Goal: Transaction & Acquisition: Book appointment/travel/reservation

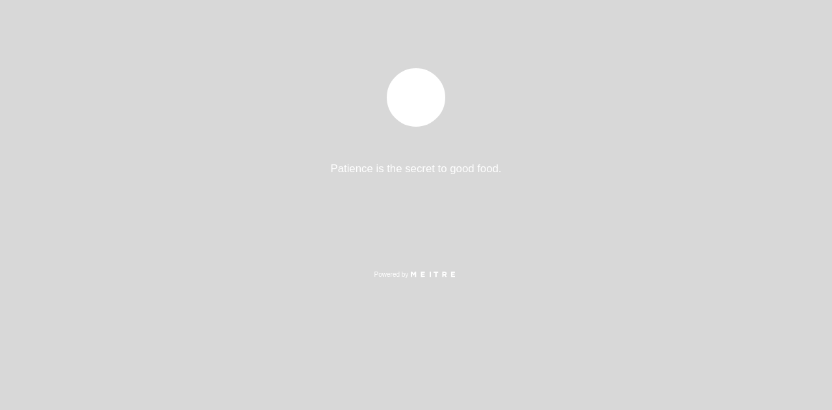
select select "es"
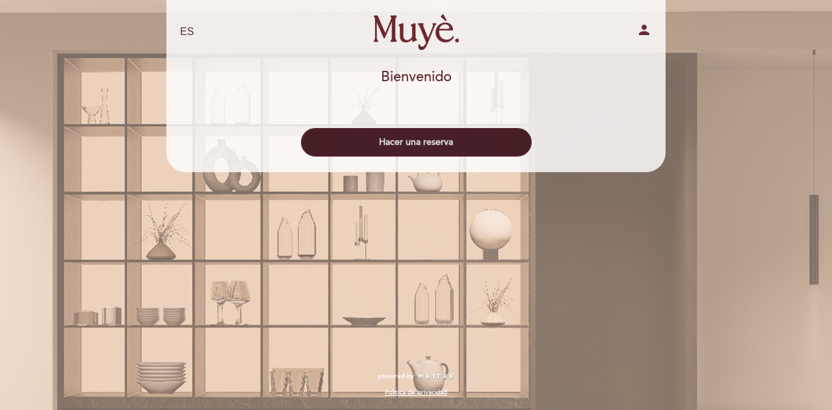
click at [411, 145] on button "Hacer una reserva" at bounding box center [416, 142] width 231 height 29
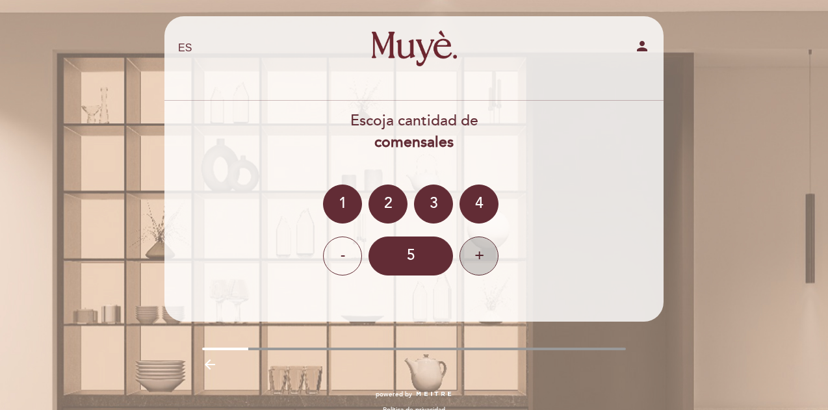
click at [486, 261] on div "+" at bounding box center [479, 256] width 39 height 39
click at [469, 250] on div "+" at bounding box center [479, 256] width 39 height 39
click at [409, 257] on div "7" at bounding box center [411, 256] width 84 height 39
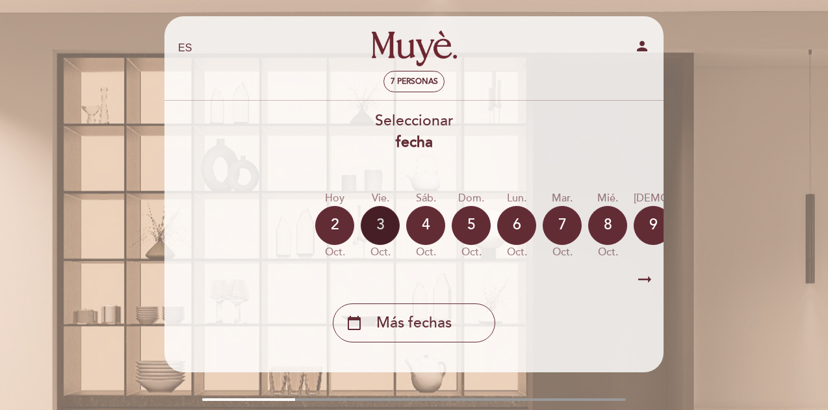
click at [380, 220] on div "3" at bounding box center [380, 225] width 39 height 39
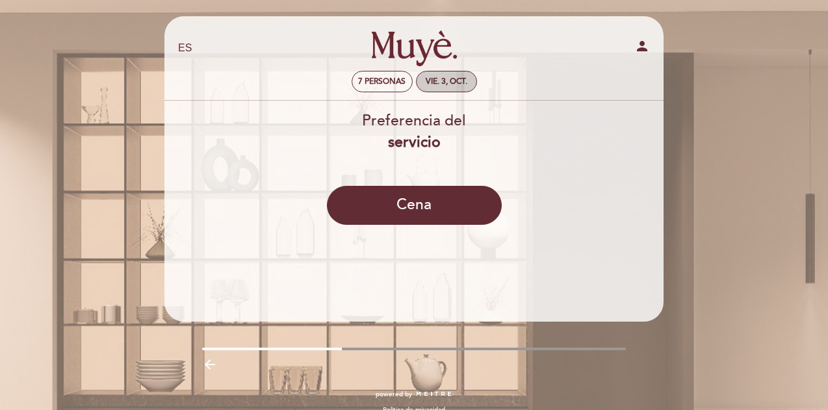
click at [426, 80] on div "vie. 3, oct." at bounding box center [447, 82] width 42 height 10
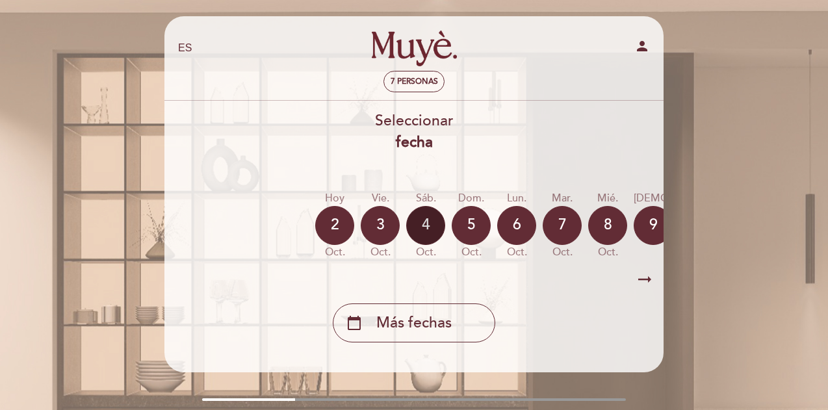
click at [413, 220] on div "4" at bounding box center [425, 225] width 39 height 39
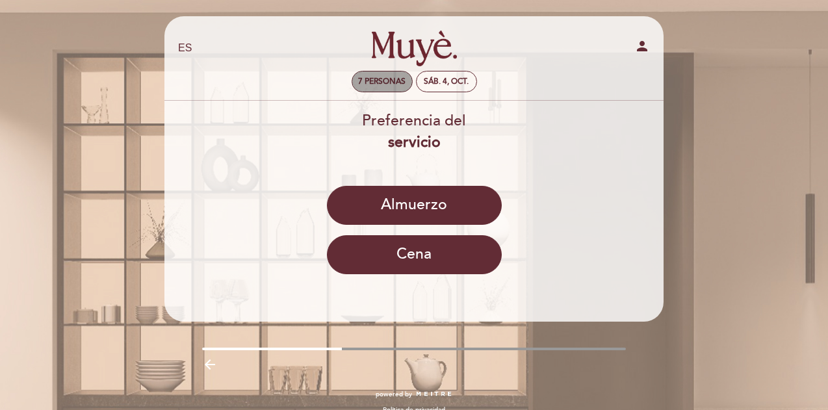
click at [391, 86] on div "7 personas" at bounding box center [382, 81] width 60 height 20
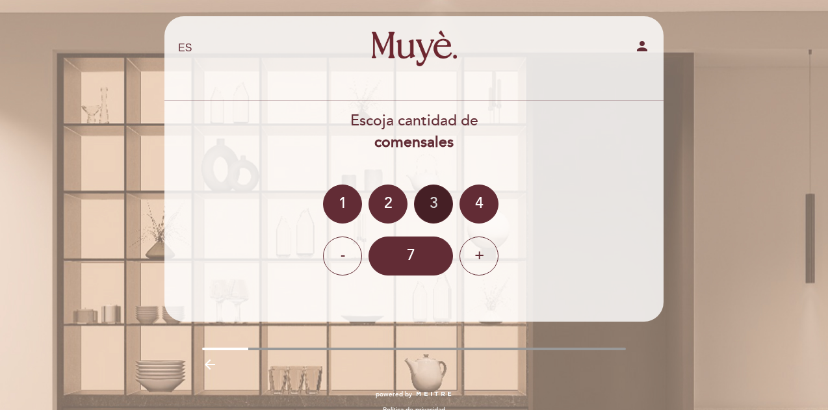
click at [431, 205] on div "3" at bounding box center [433, 204] width 39 height 39
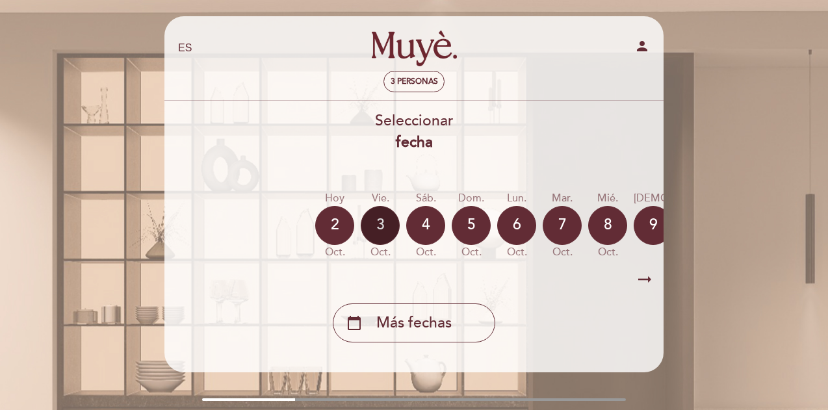
click at [389, 224] on div "3" at bounding box center [380, 225] width 39 height 39
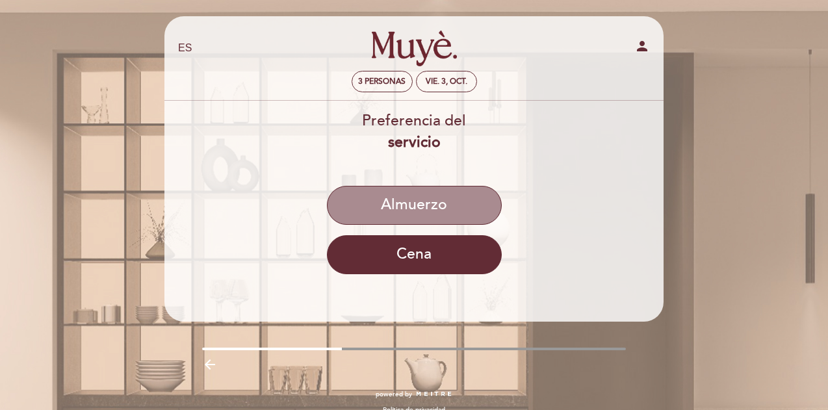
click at [390, 224] on button "Almuerzo" at bounding box center [414, 205] width 175 height 39
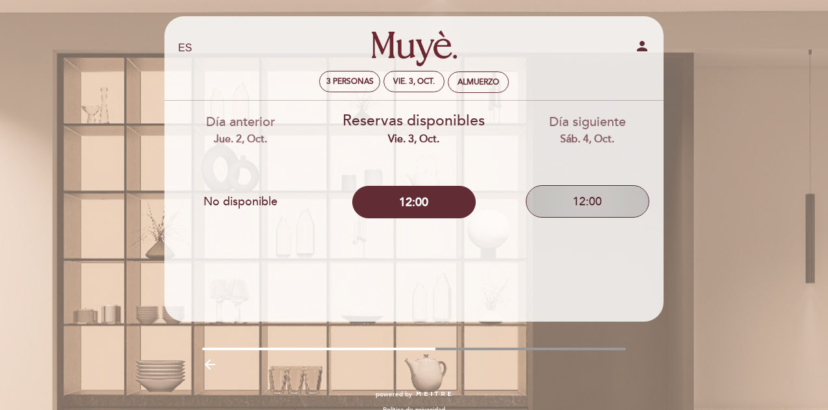
click at [543, 196] on button "12:00" at bounding box center [587, 201] width 123 height 32
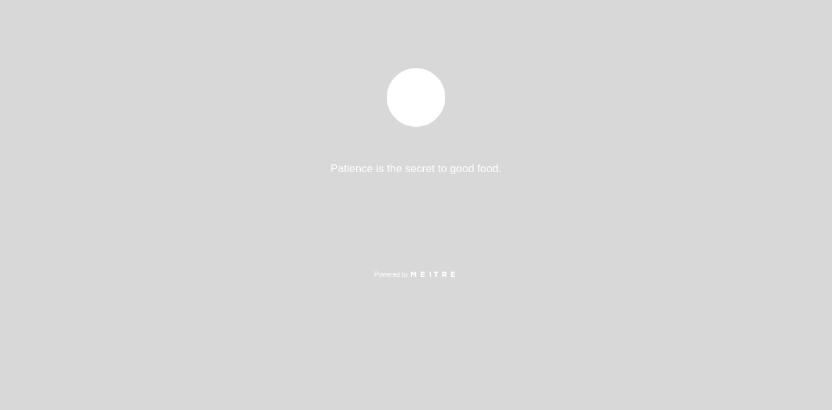
select select "es"
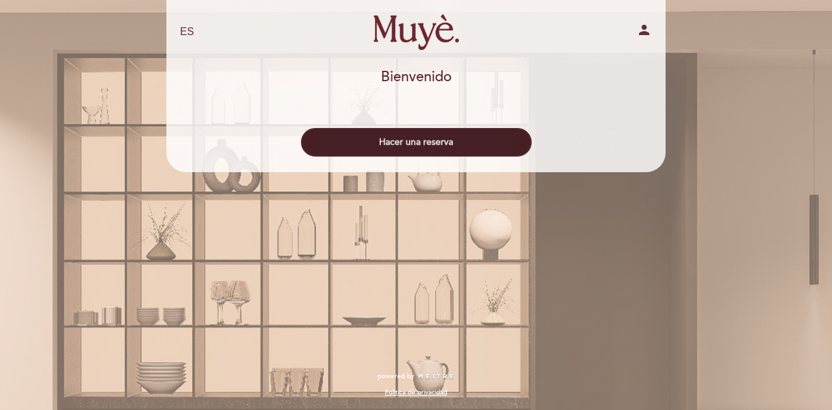
click at [479, 135] on button "Hacer una reserva" at bounding box center [416, 142] width 231 height 29
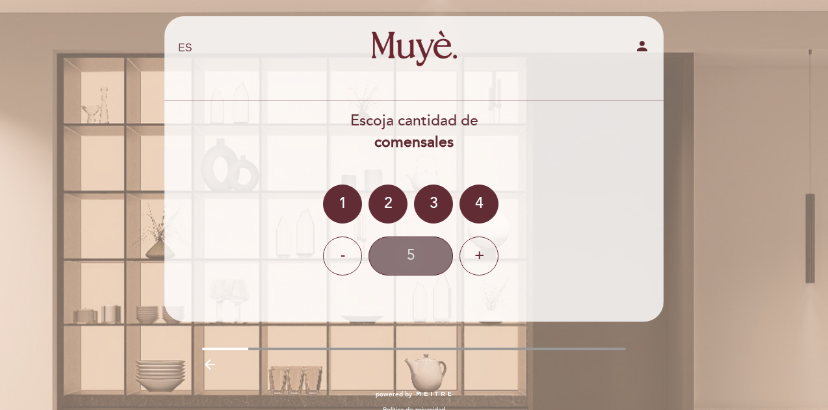
click at [436, 241] on div "5" at bounding box center [411, 256] width 84 height 39
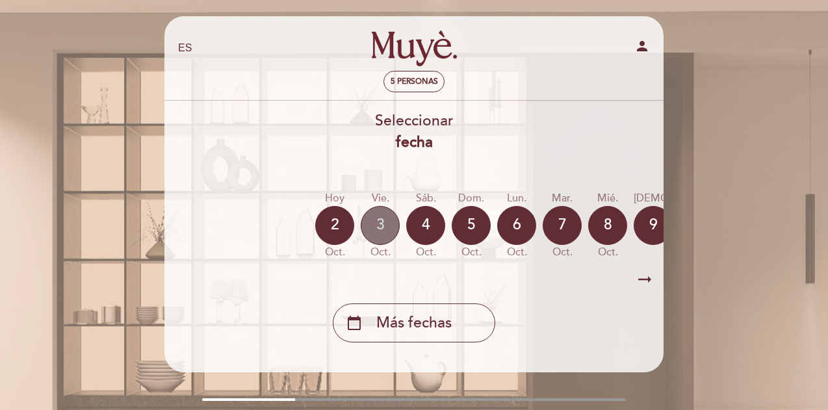
click at [387, 209] on div "3" at bounding box center [380, 225] width 39 height 39
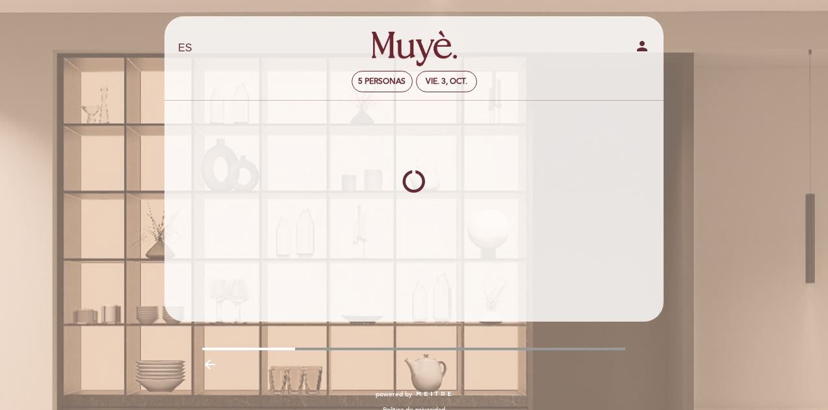
click at [387, 209] on div at bounding box center [414, 182] width 500 height 162
